Goal: Task Accomplishment & Management: Manage account settings

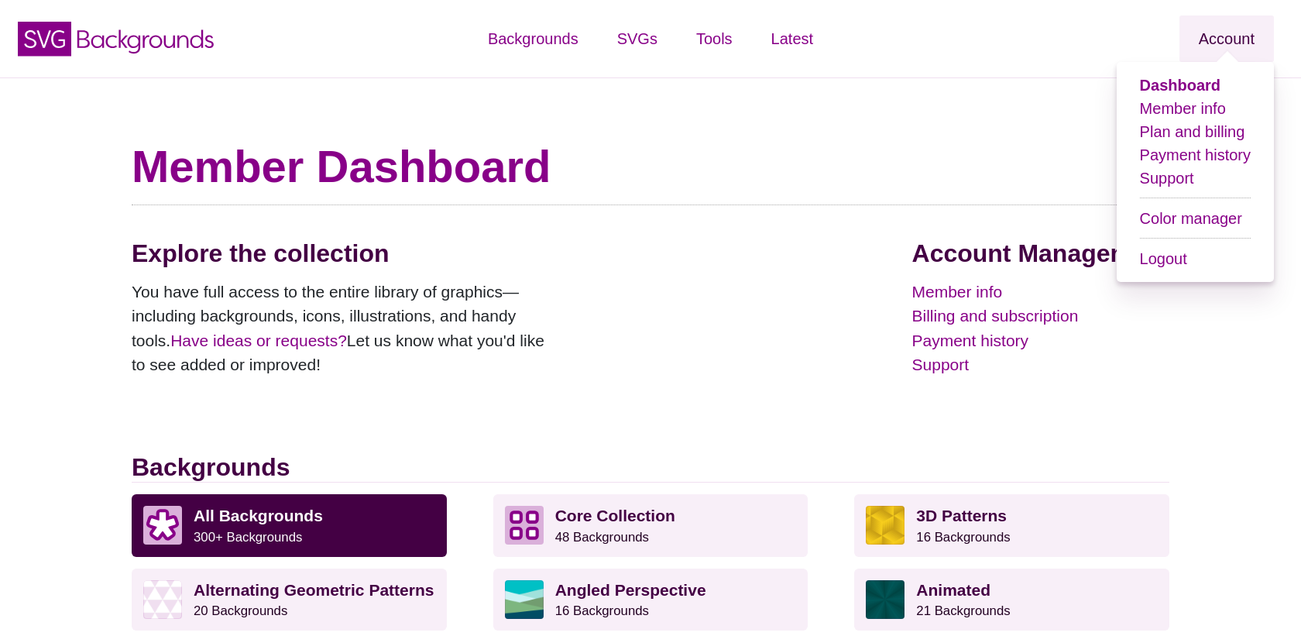
click at [1236, 40] on link "Account" at bounding box center [1227, 38] width 95 height 46
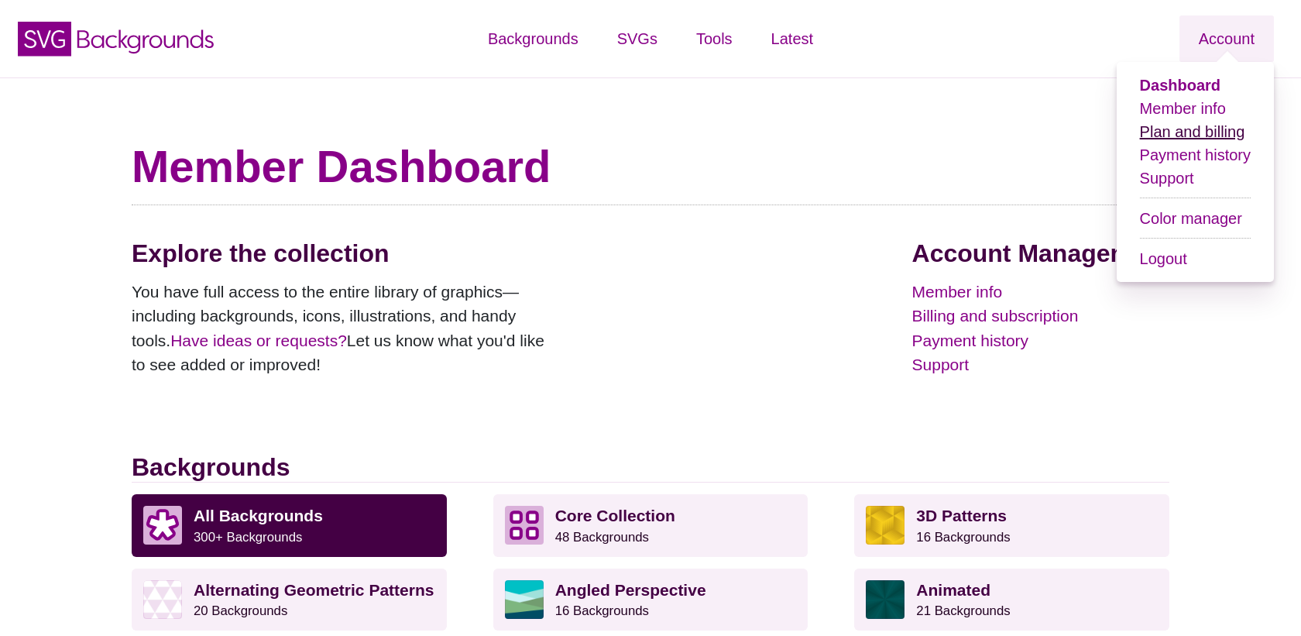
click at [1179, 133] on link "Plan and billing" at bounding box center [1192, 131] width 105 height 17
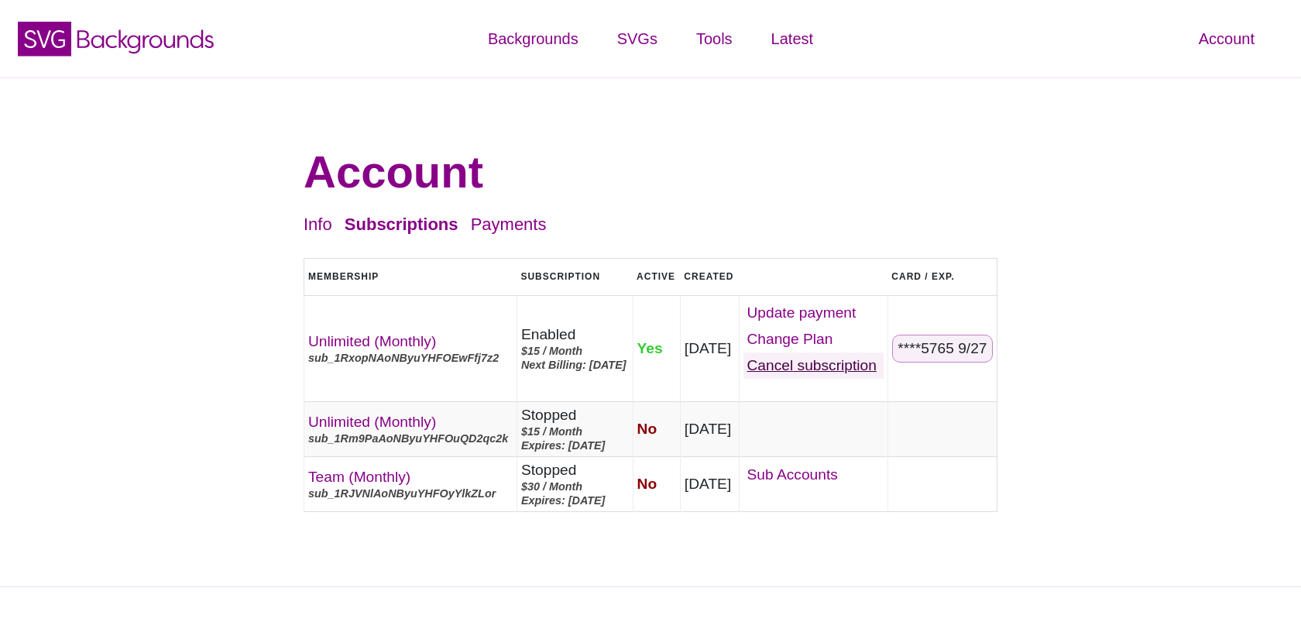
click at [814, 363] on link "Cancel" at bounding box center [814, 365] width 140 height 26
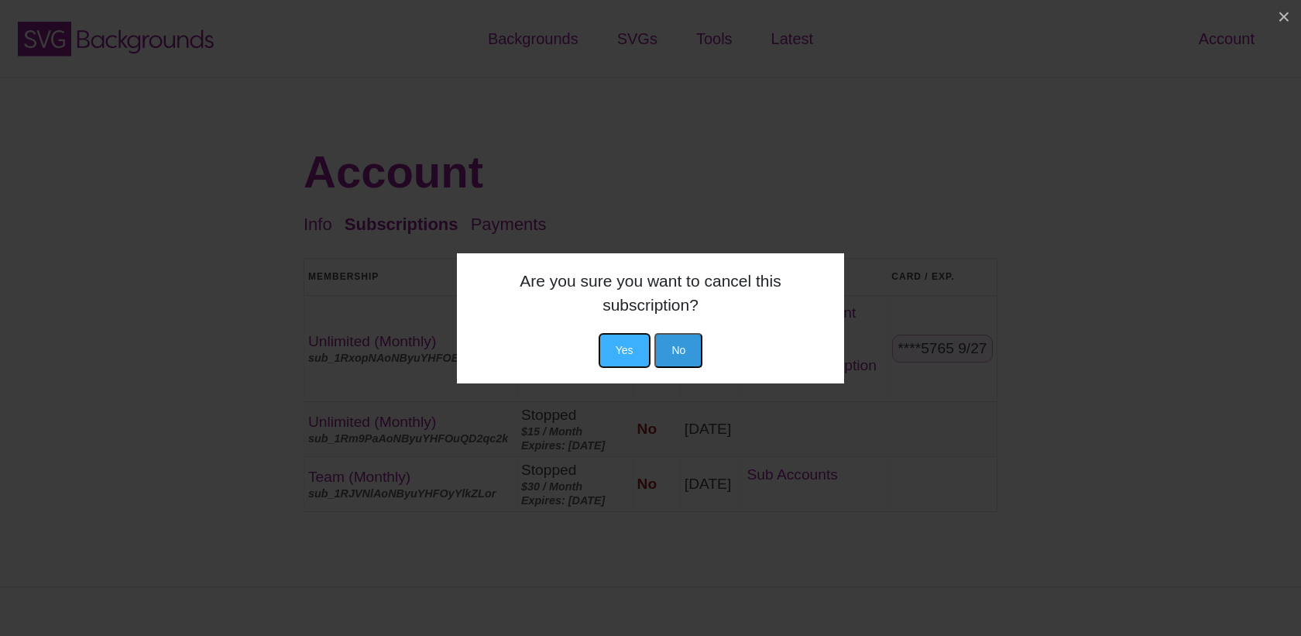
click at [616, 333] on button "Yes" at bounding box center [625, 350] width 52 height 35
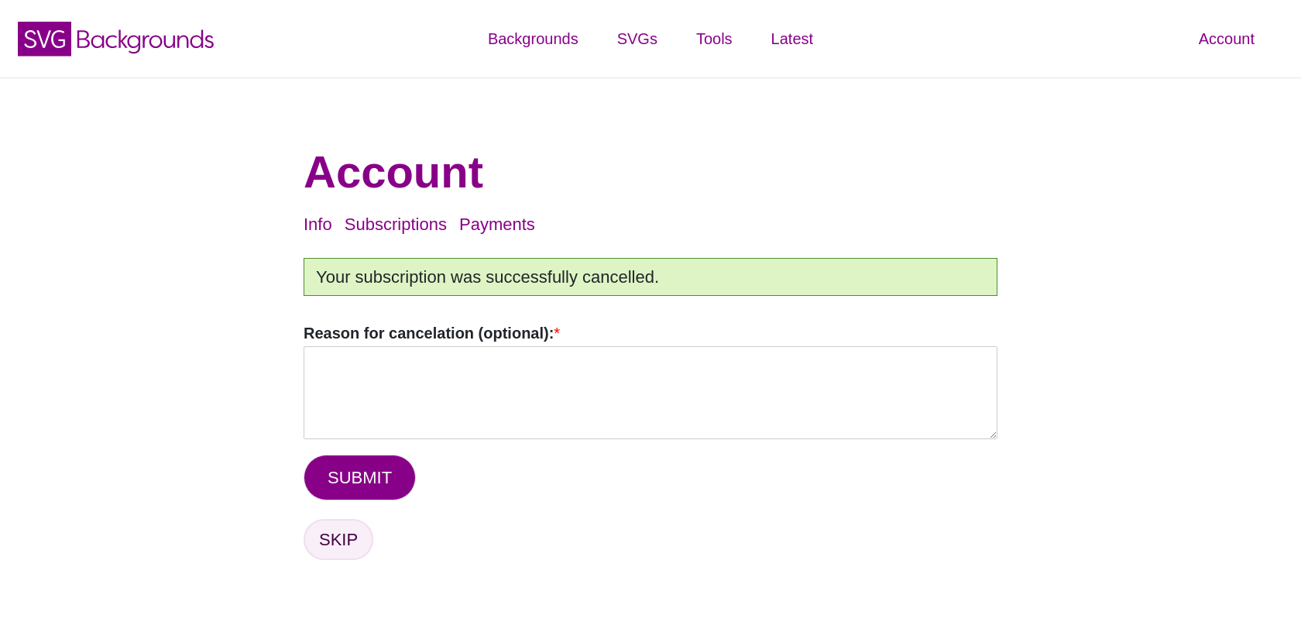
click at [337, 552] on link "SKIP" at bounding box center [339, 539] width 70 height 41
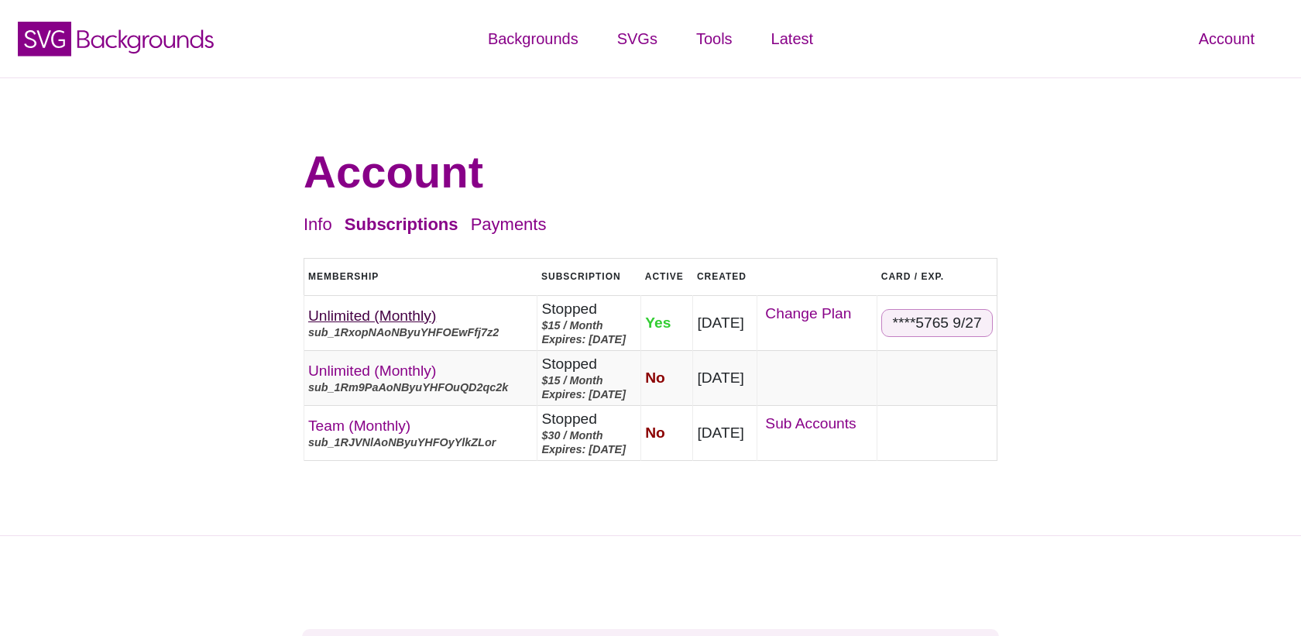
click at [389, 317] on link "Unlimited (Monthly)" at bounding box center [372, 316] width 128 height 16
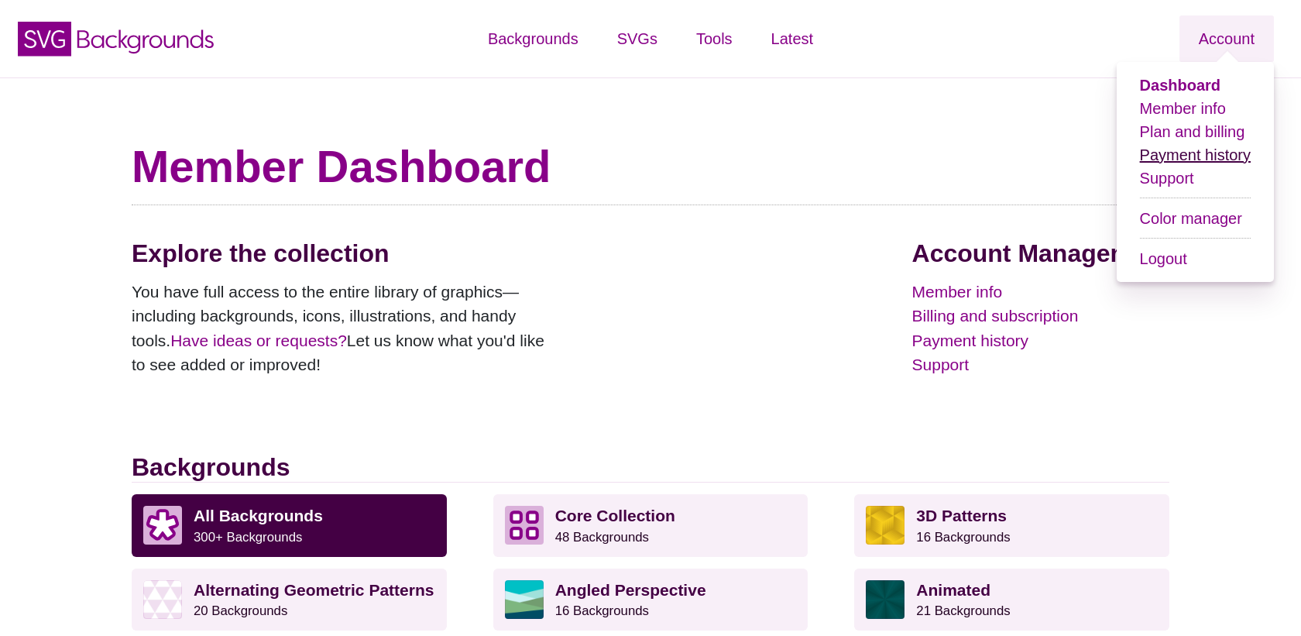
click at [1178, 156] on link "Payment history" at bounding box center [1195, 154] width 111 height 17
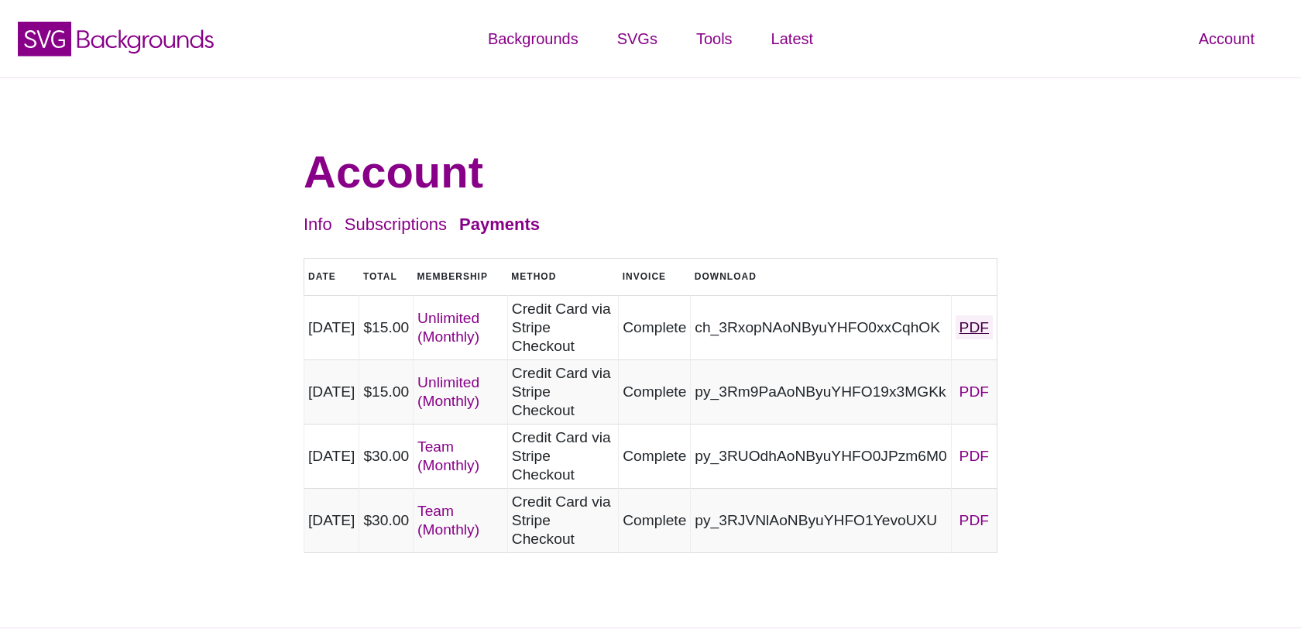
click at [978, 327] on link "PDF" at bounding box center [974, 327] width 37 height 24
